Goal: Check status: Check status

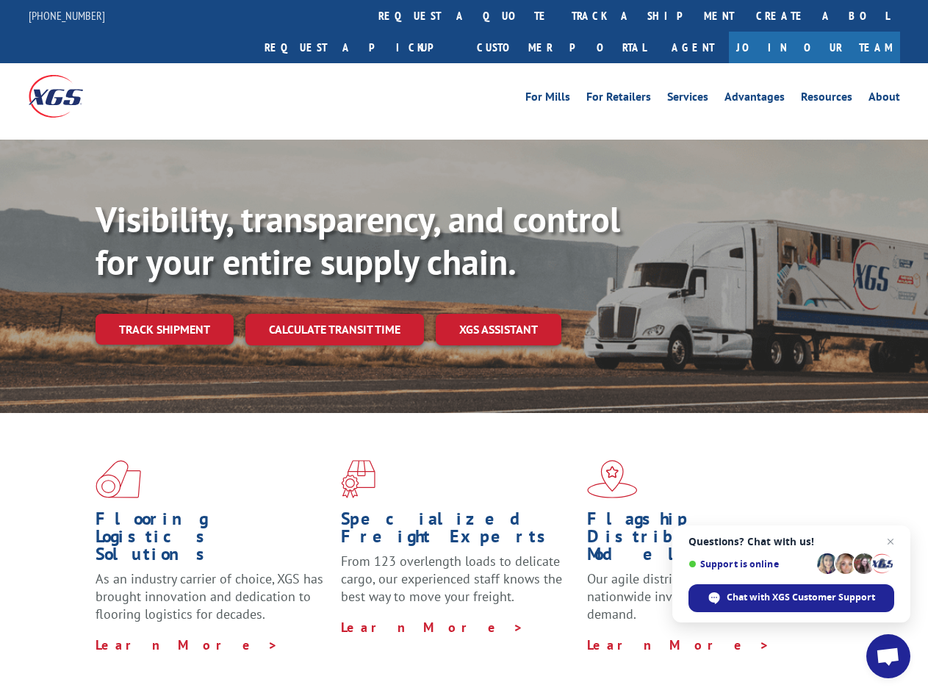
click at [464, 346] on div "Visibility, transparency, and control for your entire supply chain. Track shipm…" at bounding box center [512, 300] width 833 height 205
click at [561, 15] on link "track a shipment" at bounding box center [653, 16] width 185 height 32
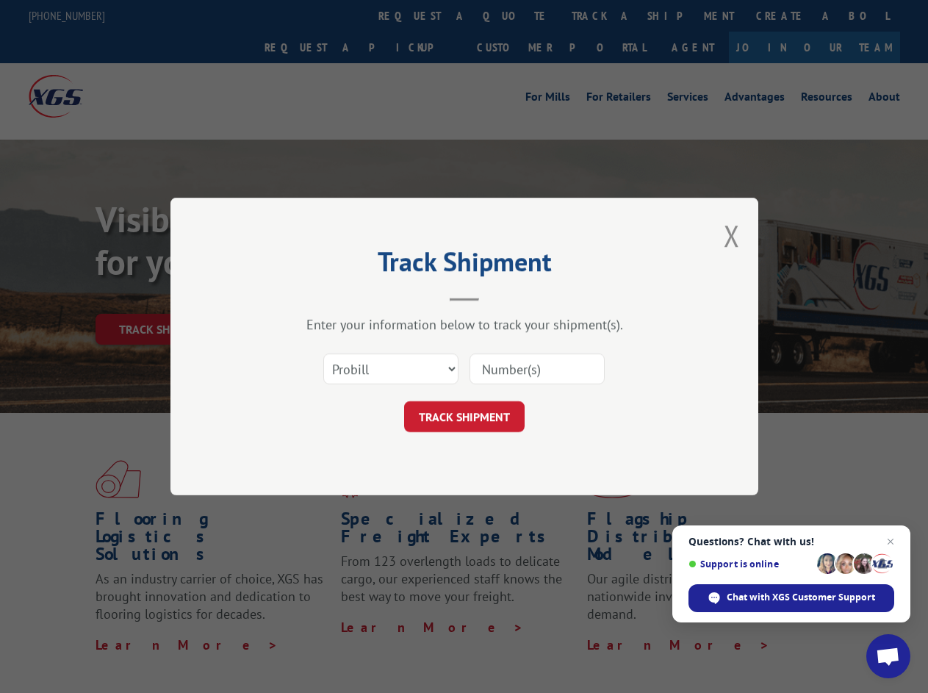
click at [513, 15] on div "Track Shipment Enter your information below to track your shipment(s). Select c…" at bounding box center [464, 346] width 928 height 693
click at [605, 15] on div "Track Shipment Enter your information below to track your shipment(s). Select c…" at bounding box center [464, 346] width 928 height 693
click at [164, 297] on div "Track Shipment Enter your information below to track your shipment(s). Select c…" at bounding box center [464, 346] width 928 height 693
click at [334, 297] on header "Track Shipment" at bounding box center [464, 276] width 441 height 50
click at [499, 297] on header "Track Shipment" at bounding box center [464, 276] width 441 height 50
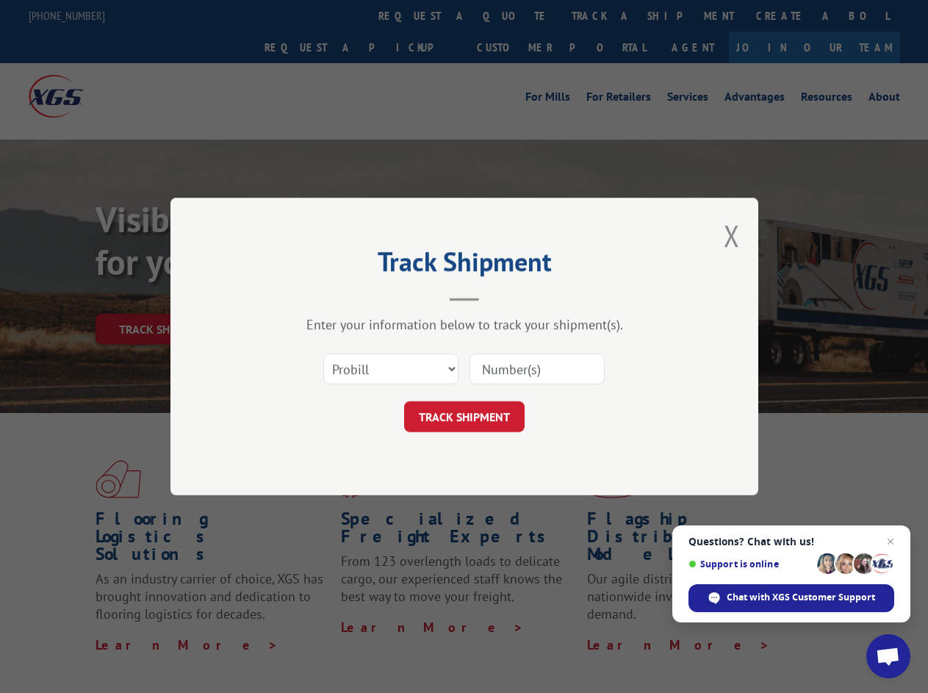
click at [889, 656] on span "Open chat" at bounding box center [888, 658] width 24 height 21
